Goal: Navigation & Orientation: Find specific page/section

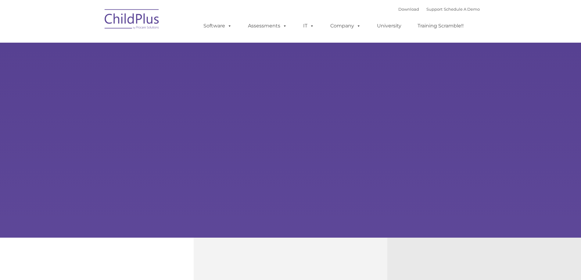
type input ""
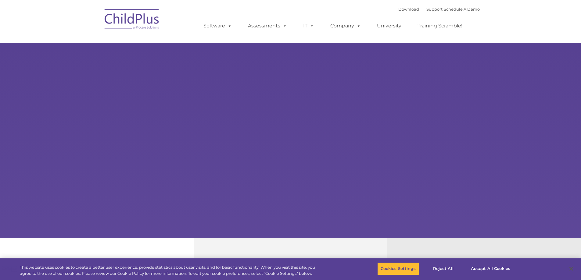
select select "MEDIUM"
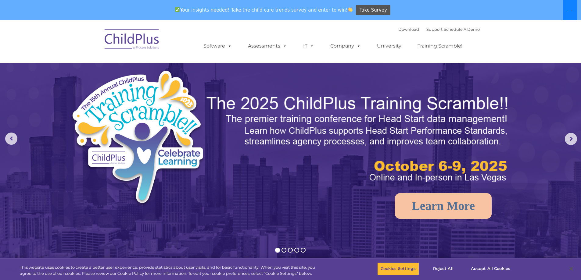
click at [572, 12] on button at bounding box center [570, 10] width 14 height 20
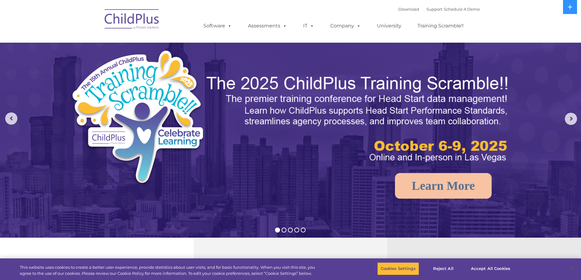
click at [149, 23] on img at bounding box center [132, 20] width 61 height 30
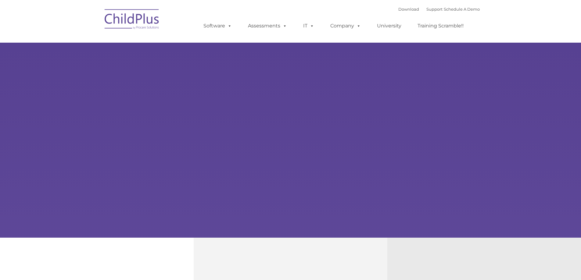
type input ""
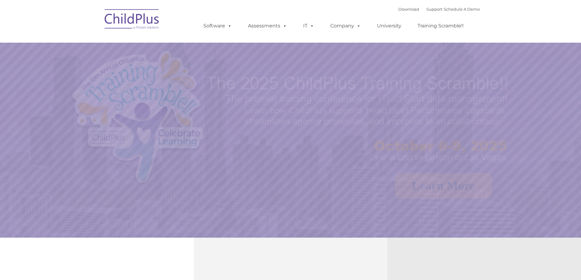
select select "MEDIUM"
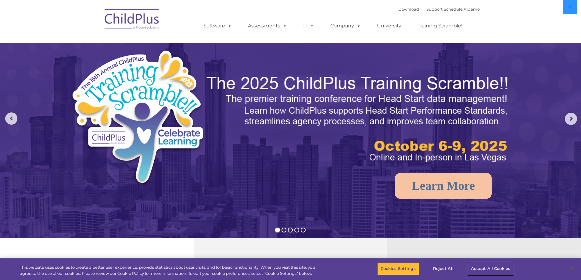
click at [493, 269] on button "Accept All Cookies" at bounding box center [490, 268] width 46 height 13
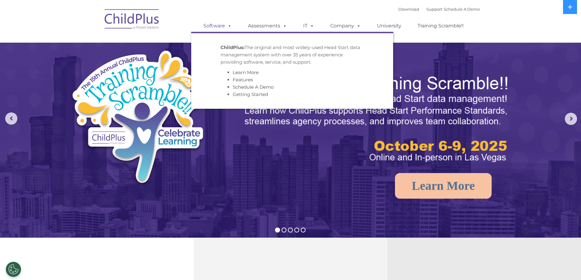
click at [219, 27] on link "Software" at bounding box center [217, 26] width 41 height 12
